Goal: Task Accomplishment & Management: Use online tool/utility

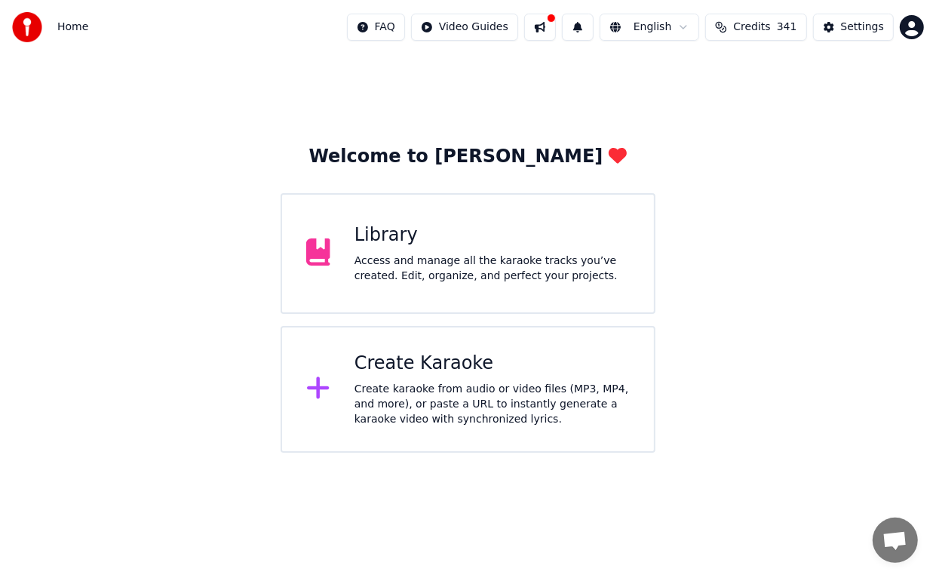
click at [421, 364] on div "Create Karaoke" at bounding box center [492, 364] width 275 height 24
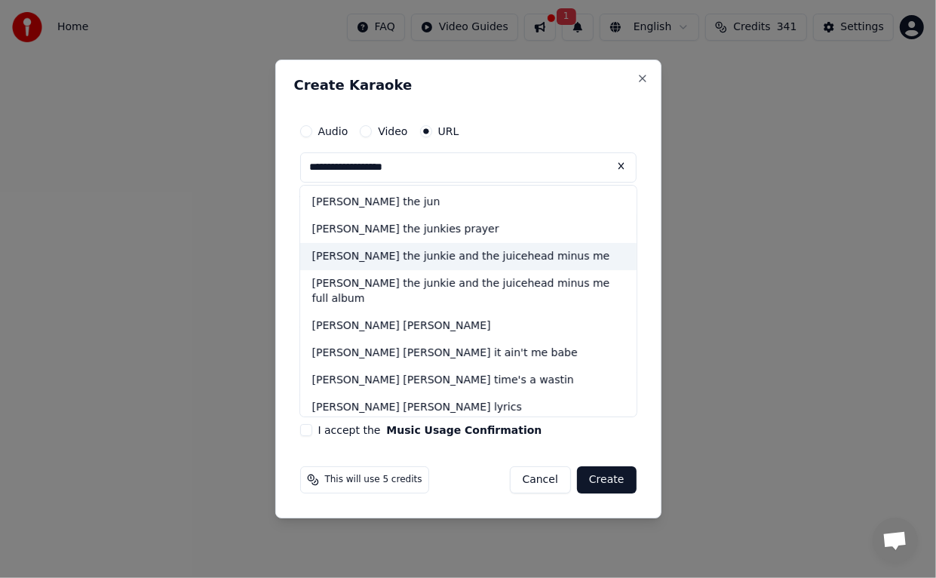
click at [483, 260] on div "[PERSON_NAME] the junkie and the juicehead minus me" at bounding box center [468, 256] width 336 height 27
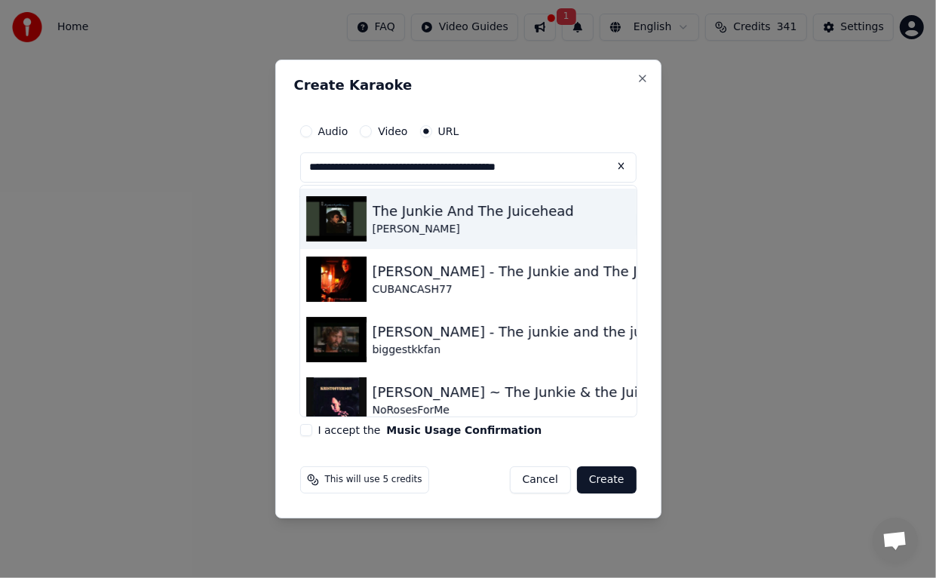
click at [343, 215] on img at bounding box center [336, 218] width 60 height 45
type input "**********"
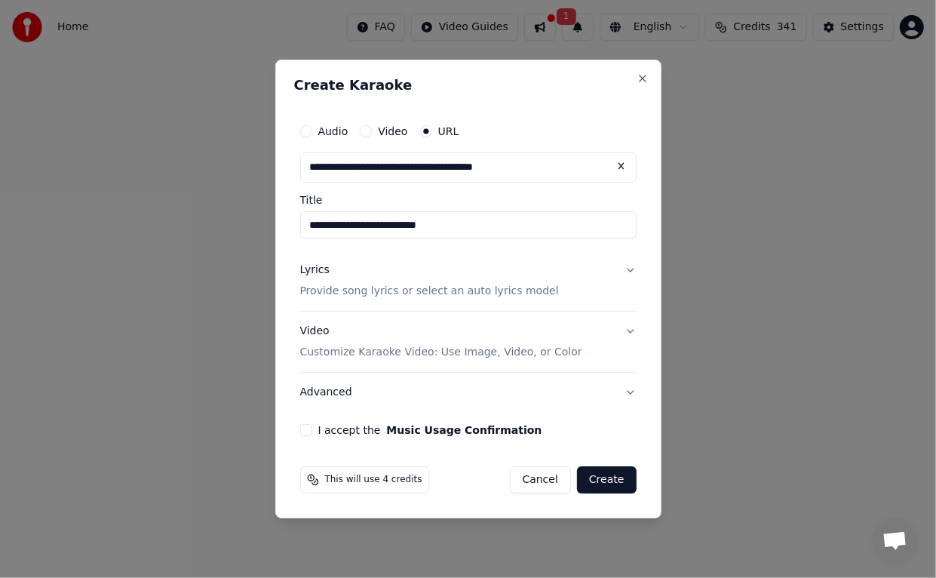
click at [309, 432] on button "I accept the Music Usage Confirmation" at bounding box center [306, 430] width 12 height 12
click at [628, 326] on button "Video Customize Karaoke Video: Use Image, Video, or Color" at bounding box center [468, 342] width 336 height 60
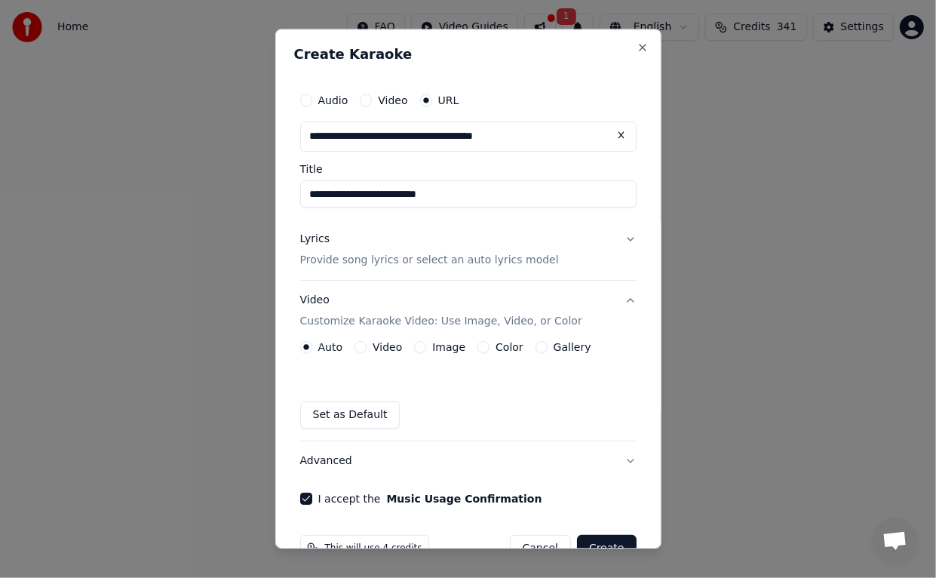
click at [619, 462] on button "Advanced" at bounding box center [468, 460] width 336 height 39
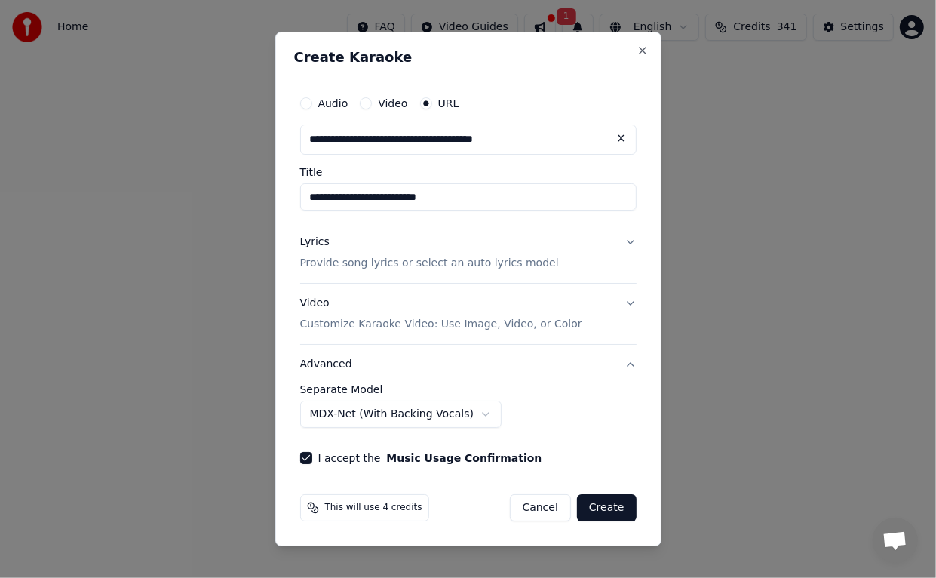
click at [627, 367] on button "Advanced" at bounding box center [468, 364] width 336 height 39
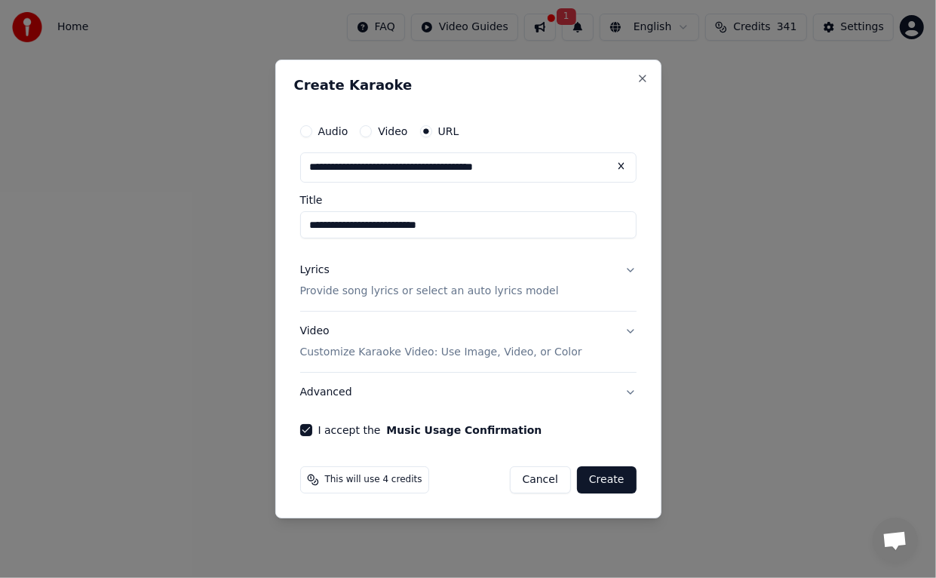
click at [616, 481] on button "Create" at bounding box center [607, 479] width 60 height 27
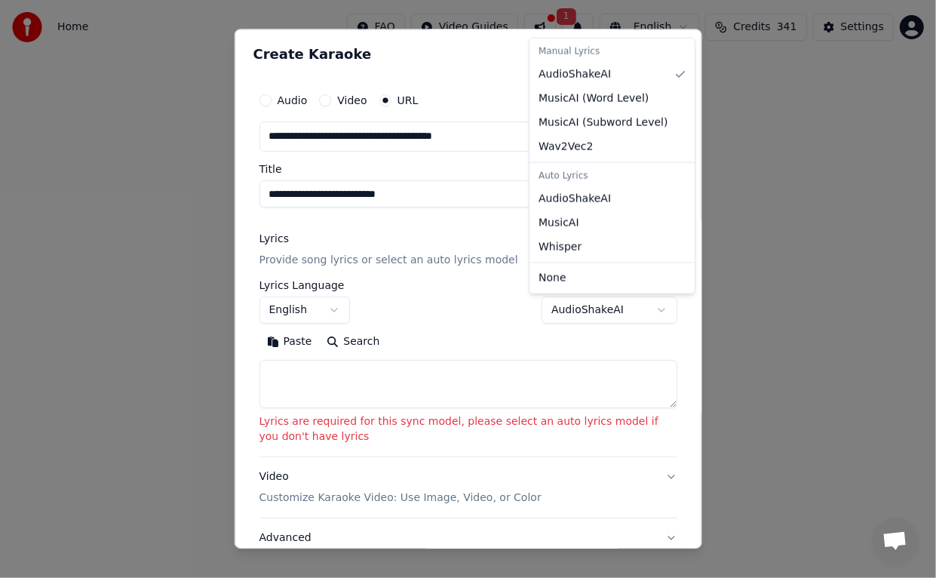
click at [650, 311] on body "**********" at bounding box center [468, 226] width 936 height 453
select select "**********"
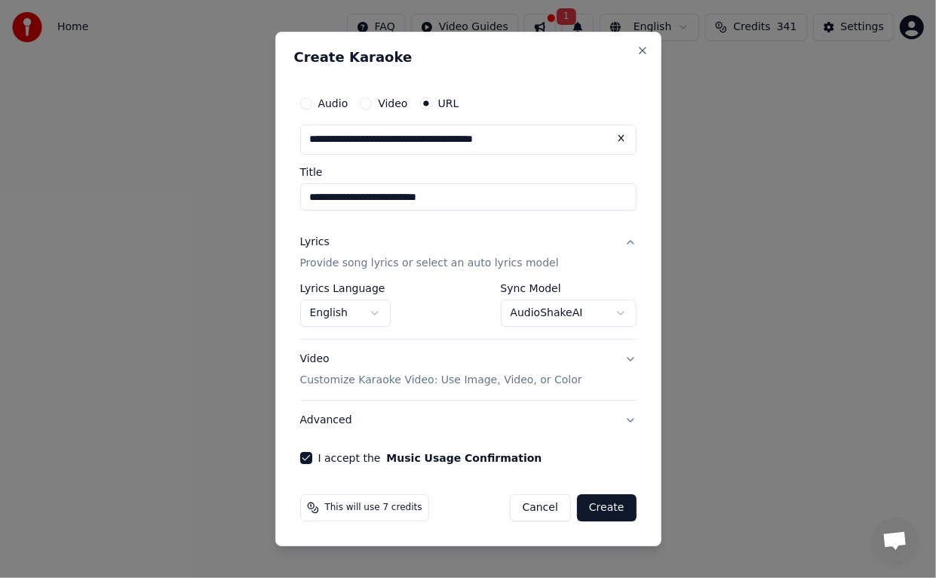
click at [624, 507] on button "Create" at bounding box center [607, 507] width 60 height 27
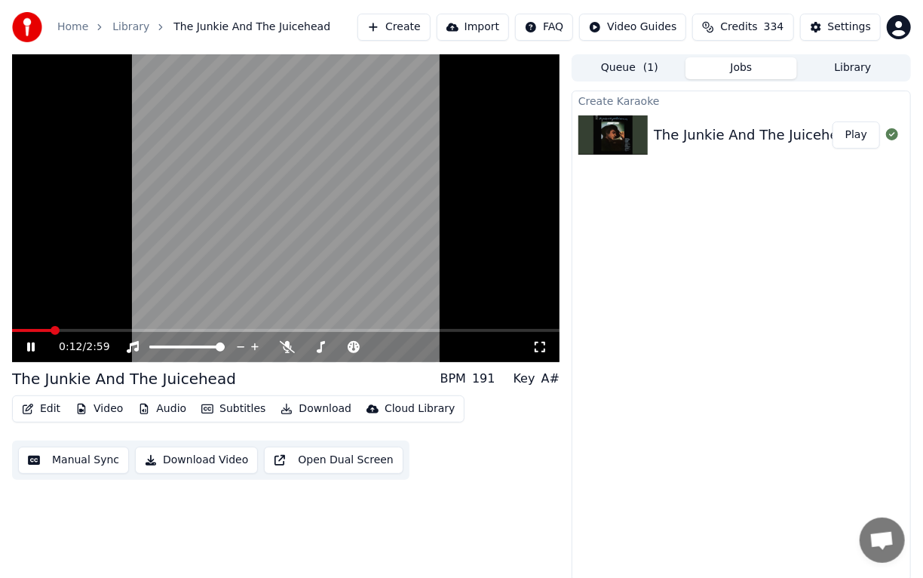
click at [34, 341] on icon at bounding box center [41, 347] width 35 height 12
click at [19, 327] on video at bounding box center [286, 208] width 548 height 308
click at [29, 346] on icon at bounding box center [31, 346] width 8 height 9
click at [12, 327] on span at bounding box center [16, 330] width 9 height 9
click at [29, 346] on icon at bounding box center [30, 347] width 9 height 11
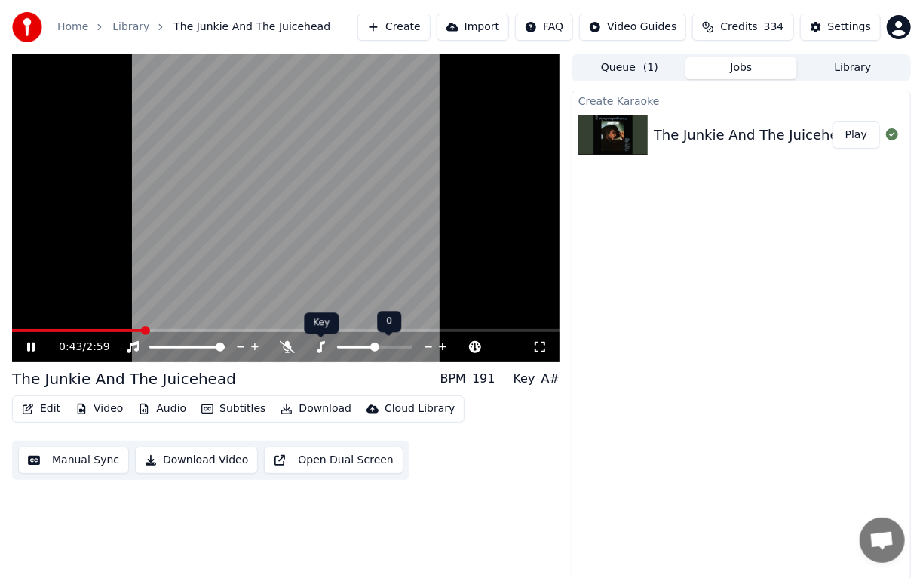
click at [321, 346] on icon at bounding box center [321, 347] width 8 height 12
click at [446, 352] on icon at bounding box center [443, 346] width 14 height 15
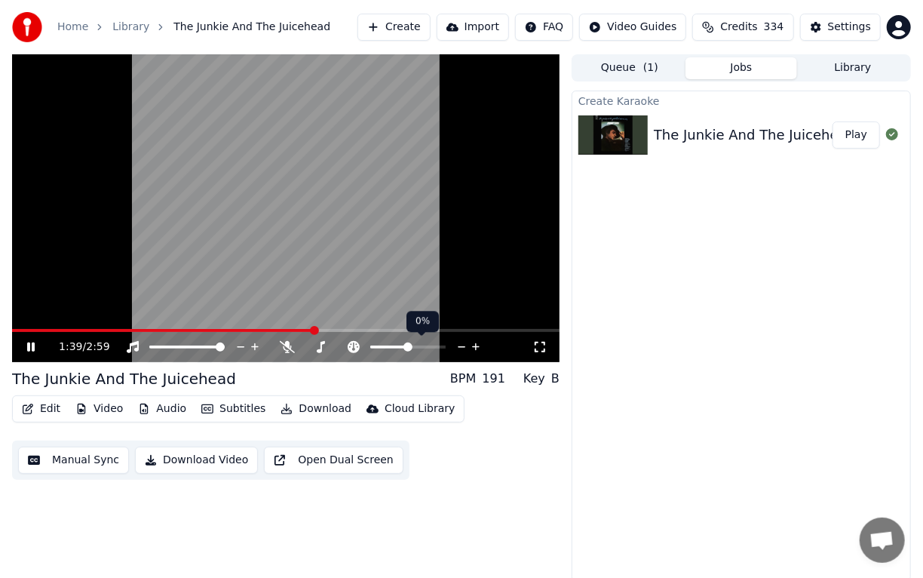
click at [477, 350] on icon at bounding box center [476, 346] width 14 height 15
click at [321, 347] on icon at bounding box center [321, 347] width 8 height 12
click at [477, 351] on icon at bounding box center [476, 346] width 14 height 15
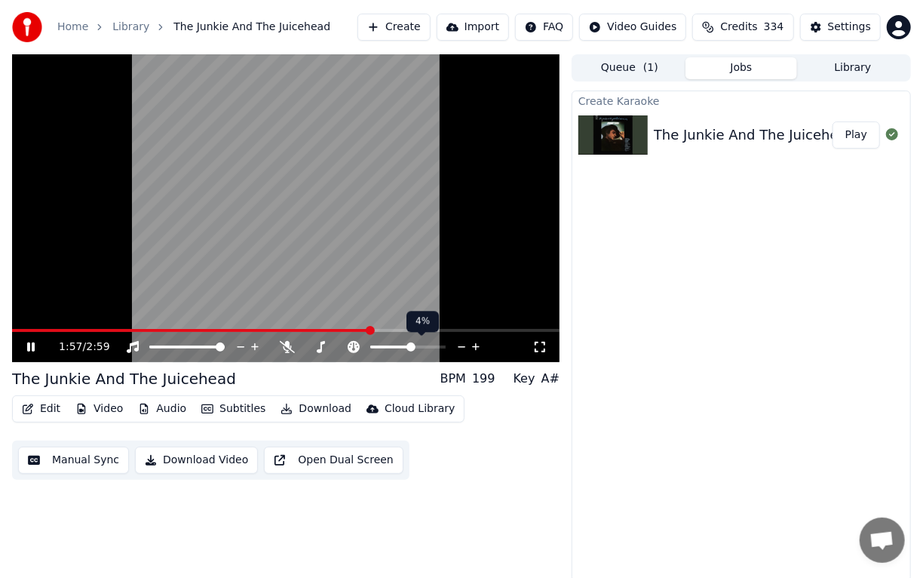
click at [477, 351] on icon at bounding box center [476, 346] width 14 height 15
click at [327, 342] on icon at bounding box center [320, 347] width 15 height 12
click at [321, 345] on icon at bounding box center [321, 347] width 8 height 12
click at [447, 352] on icon at bounding box center [443, 346] width 14 height 15
